Goal: Task Accomplishment & Management: Use online tool/utility

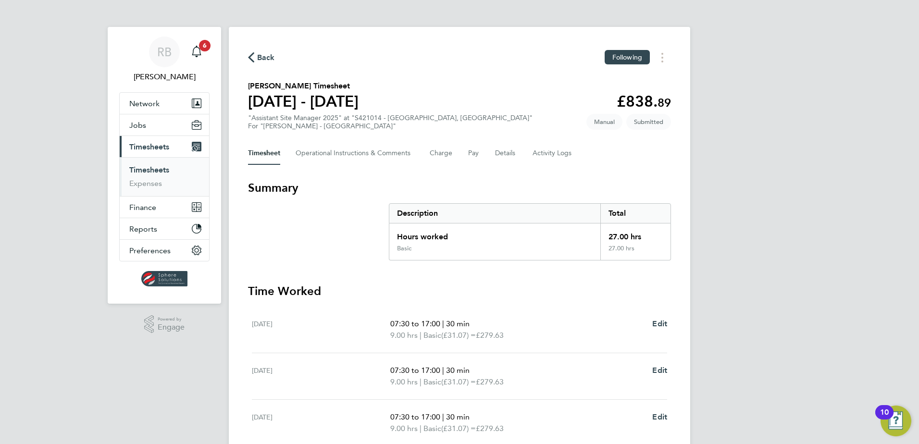
click at [740, 156] on div "RB [PERSON_NAME] Notifications 6 Applications: Network Team Members Businesses …" at bounding box center [459, 265] width 919 height 531
click at [431, 154] on button "Charge" at bounding box center [441, 153] width 23 height 23
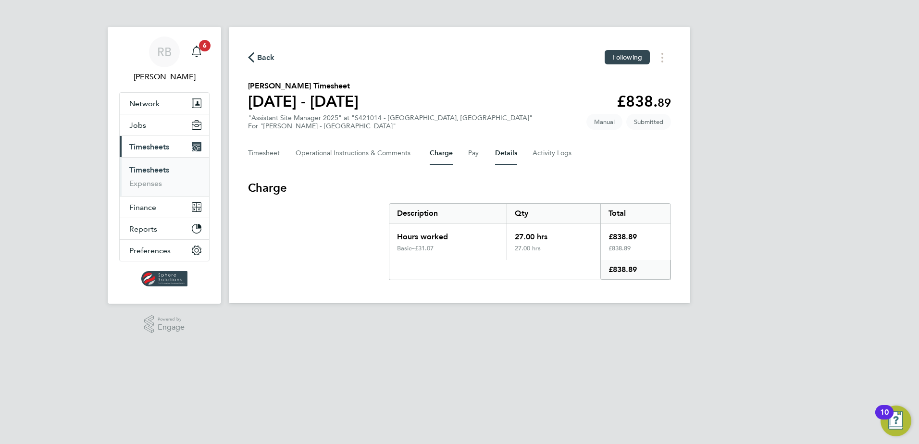
click at [502, 153] on button "Details" at bounding box center [506, 153] width 22 height 23
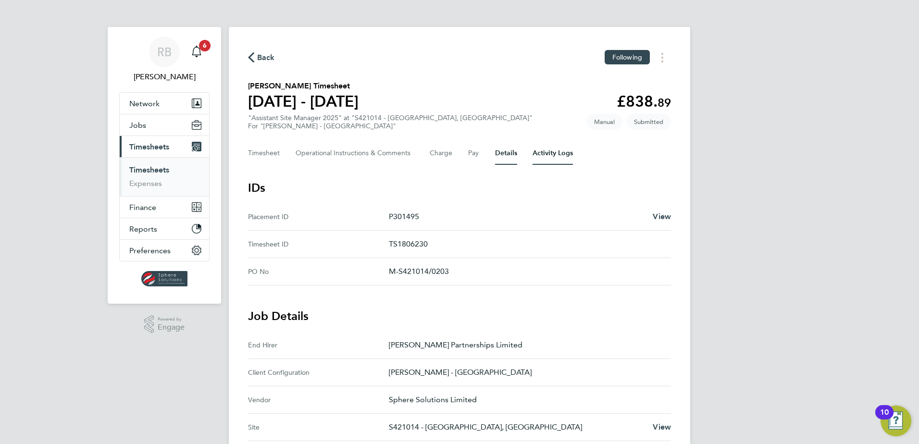
click at [558, 152] on Logs-tab "Activity Logs" at bounding box center [553, 153] width 40 height 23
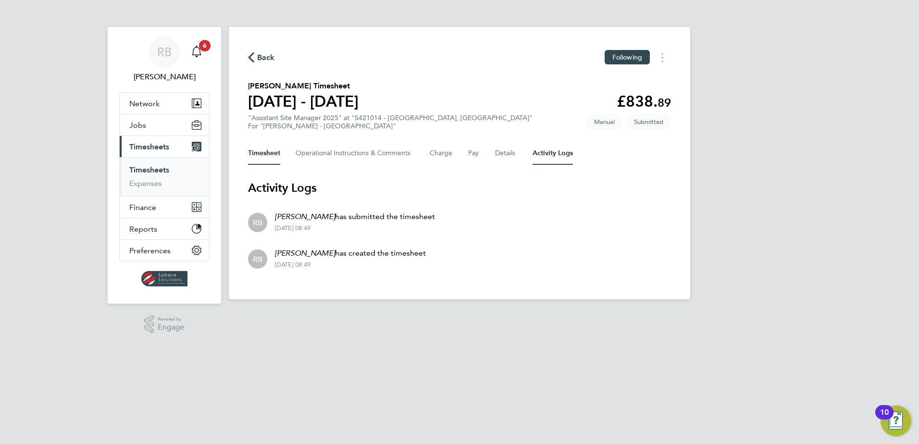
click at [273, 158] on button "Timesheet" at bounding box center [264, 153] width 32 height 23
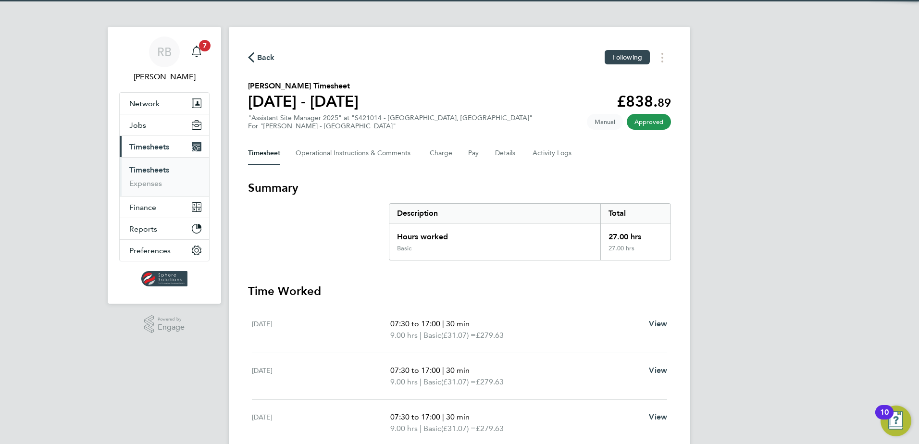
click at [758, 120] on div "RB [PERSON_NAME] Notifications 7 Applications: Network Team Members Businesses …" at bounding box center [459, 265] width 919 height 531
